Goal: Task Accomplishment & Management: Complete application form

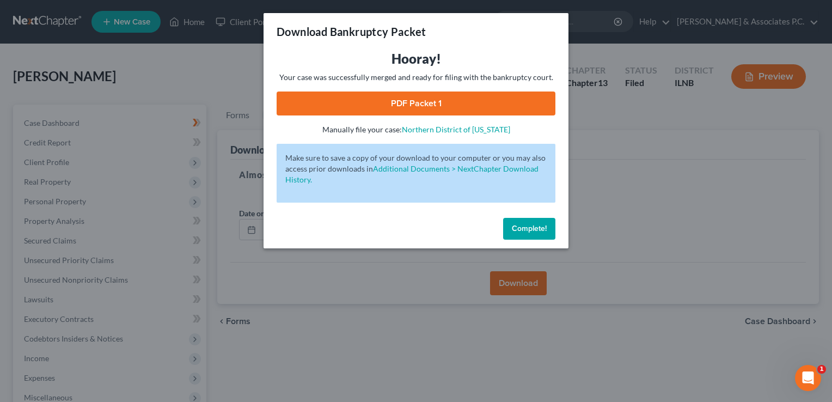
click at [528, 230] on span "Complete!" at bounding box center [529, 228] width 35 height 9
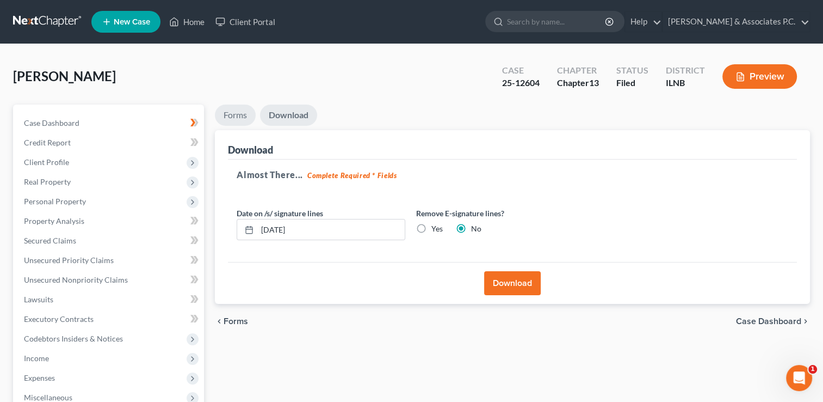
click at [229, 113] on link "Forms" at bounding box center [235, 114] width 41 height 21
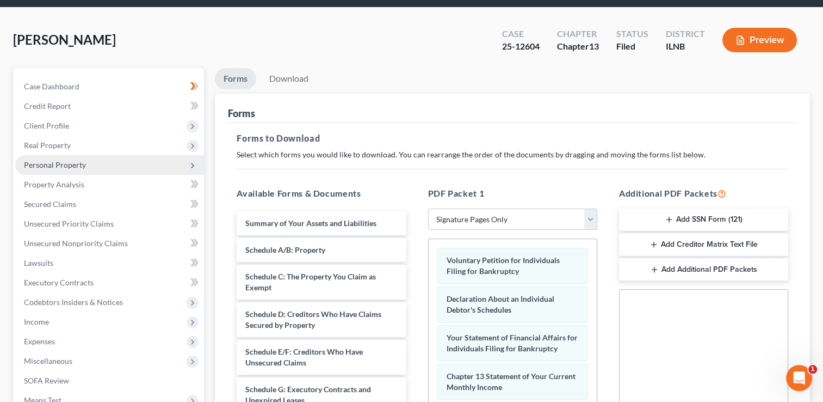
scroll to position [54, 0]
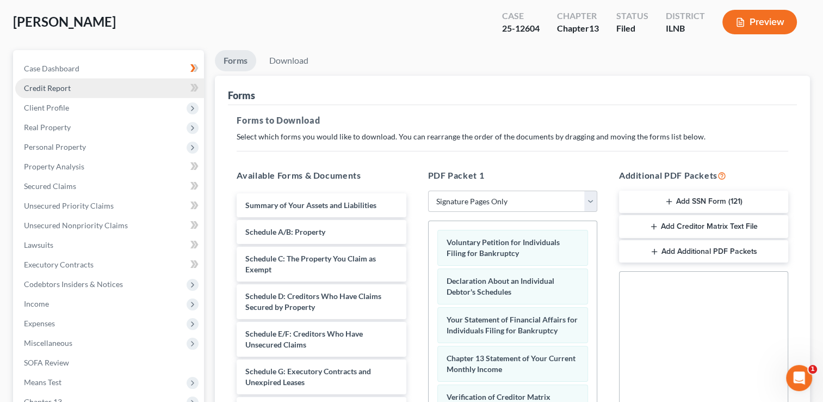
click at [120, 90] on link "Credit Report" at bounding box center [109, 88] width 189 height 20
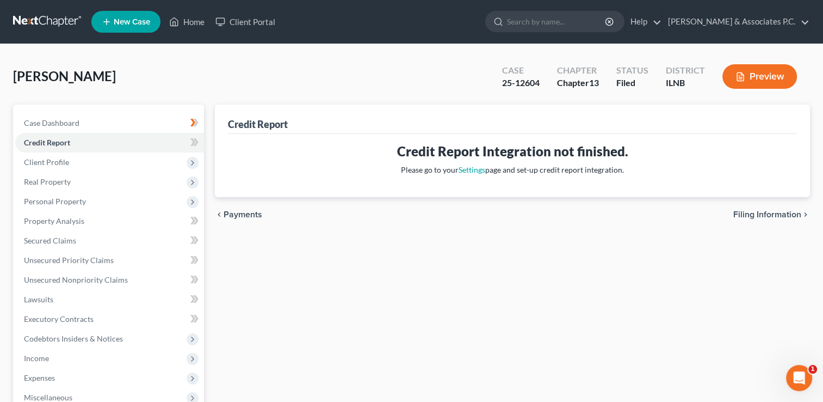
scroll to position [54, 0]
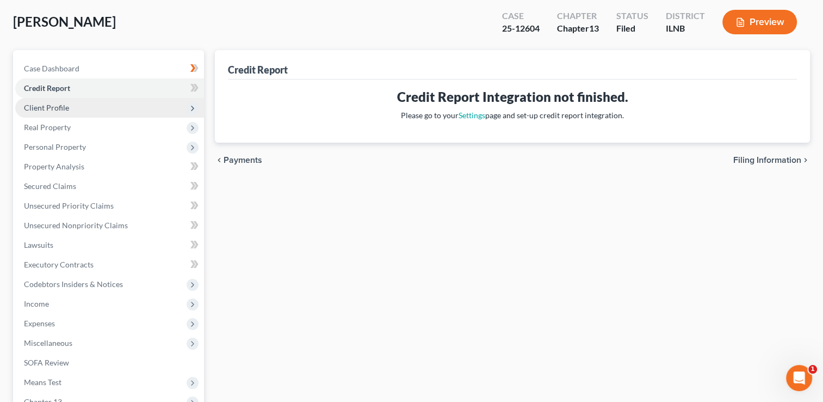
click at [102, 110] on span "Client Profile" at bounding box center [109, 108] width 189 height 20
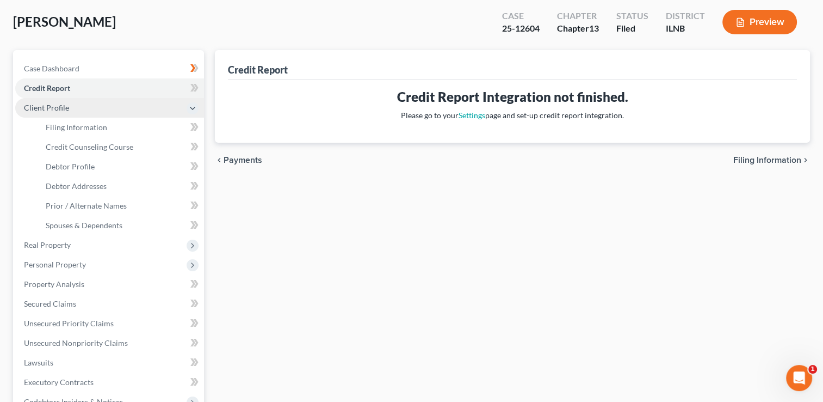
click at [64, 110] on span "Client Profile" at bounding box center [46, 107] width 45 height 9
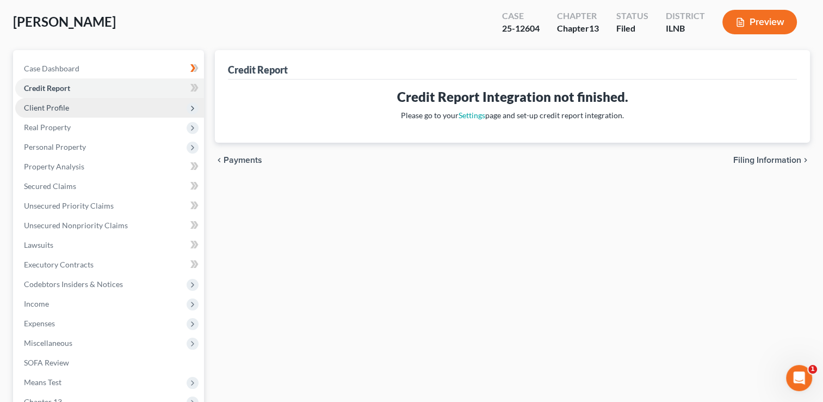
click at [53, 109] on span "Client Profile" at bounding box center [46, 107] width 45 height 9
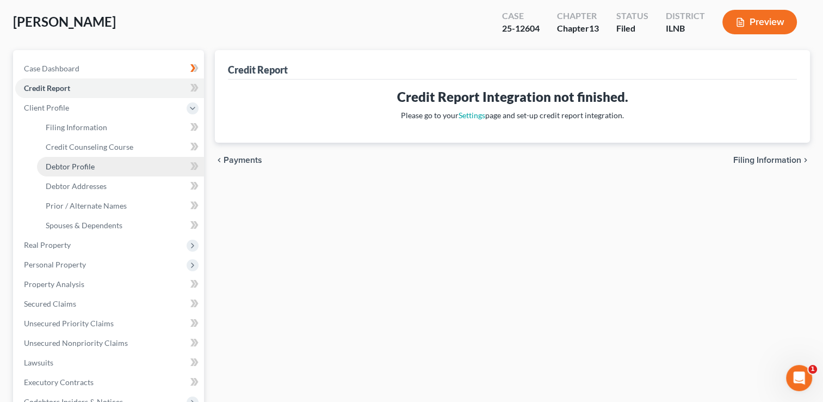
click at [82, 167] on span "Debtor Profile" at bounding box center [70, 166] width 49 height 9
select select "1"
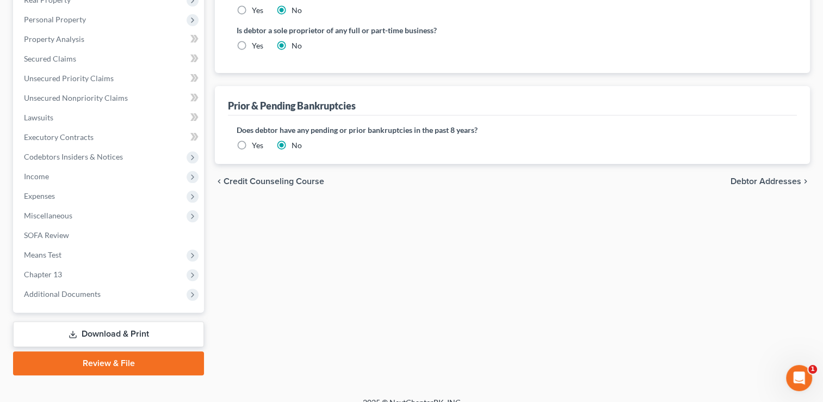
scroll to position [313, 0]
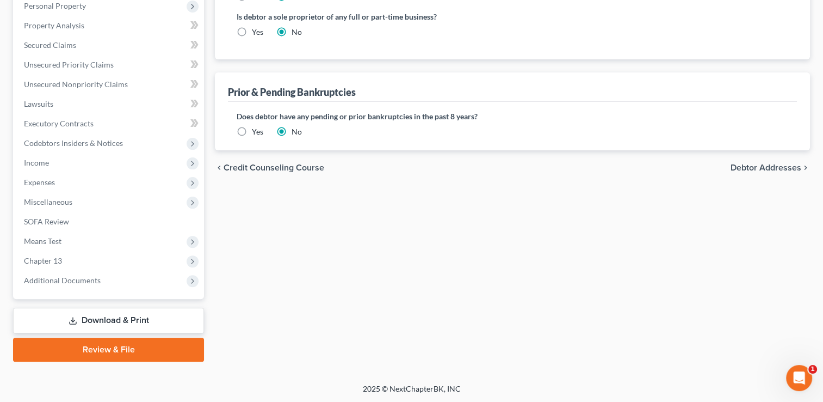
click at [765, 166] on span "Debtor Addresses" at bounding box center [766, 167] width 71 height 9
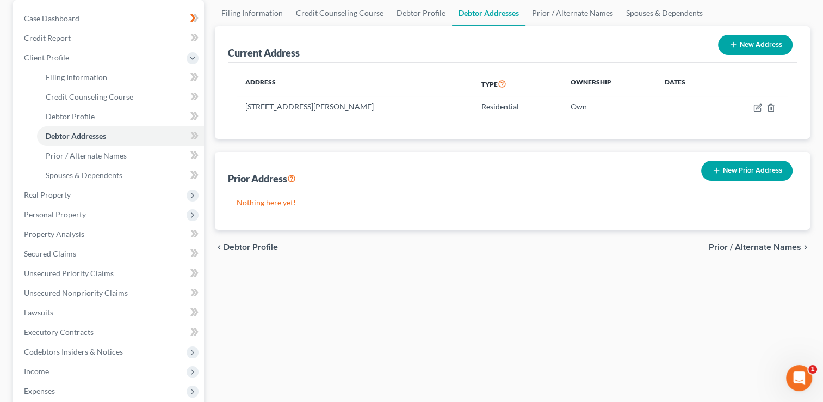
scroll to position [109, 0]
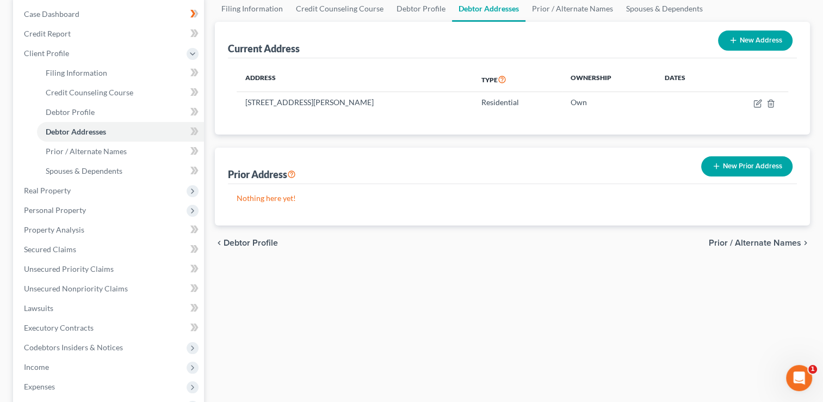
click at [731, 243] on span "Prior / Alternate Names" at bounding box center [755, 242] width 93 height 9
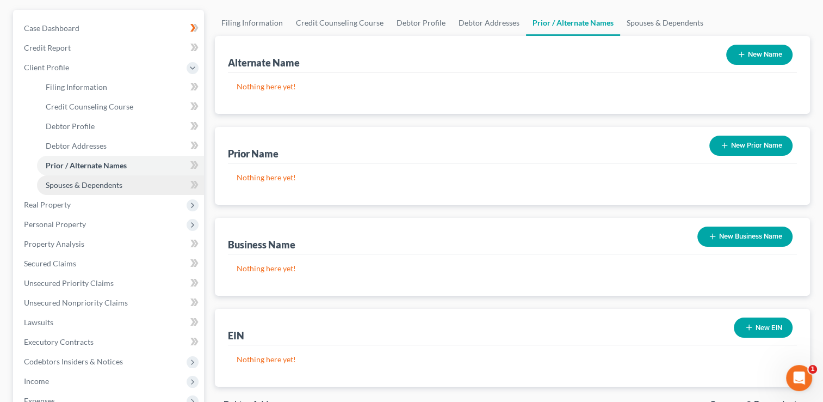
scroll to position [109, 0]
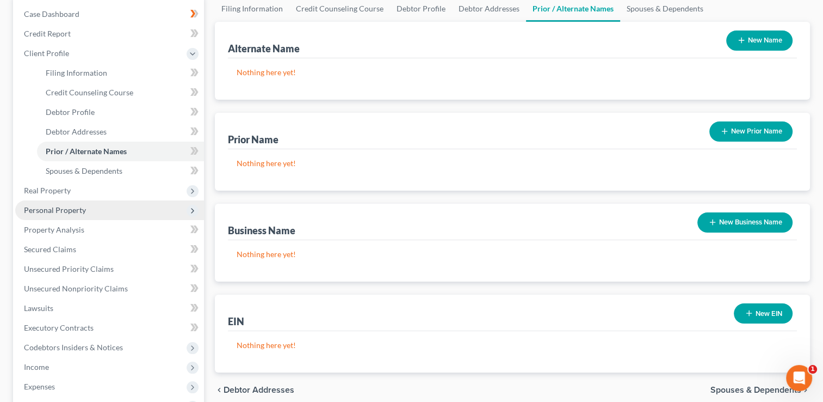
click at [103, 208] on span "Personal Property" at bounding box center [109, 210] width 189 height 20
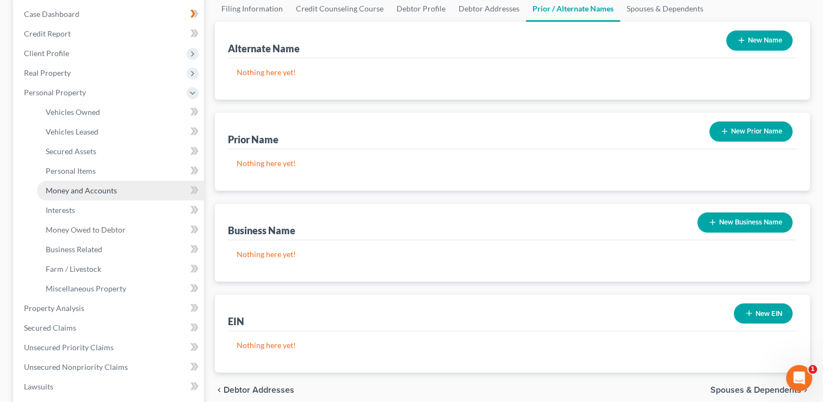
click at [111, 189] on span "Money and Accounts" at bounding box center [81, 190] width 71 height 9
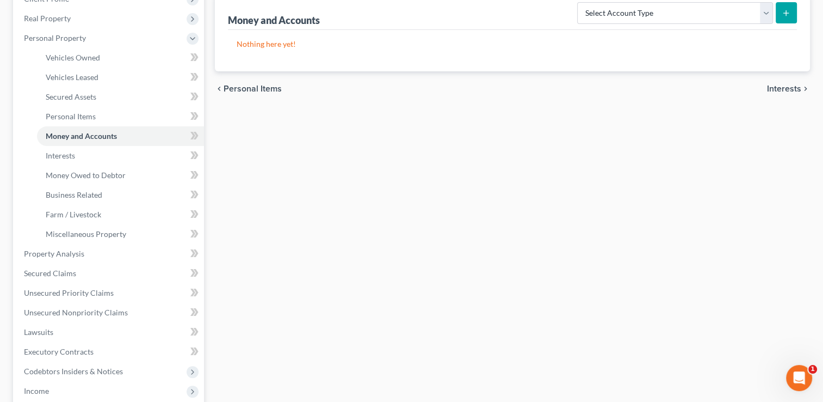
scroll to position [218, 0]
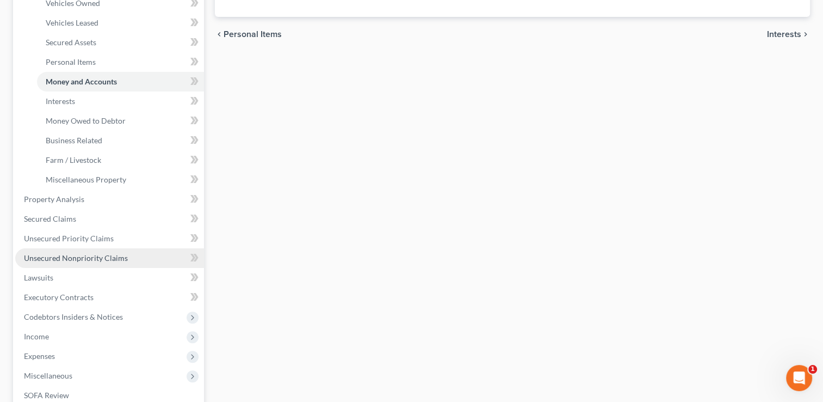
click at [138, 258] on link "Unsecured Nonpriority Claims" at bounding box center [109, 258] width 189 height 20
